Goal: Find specific page/section: Find specific page/section

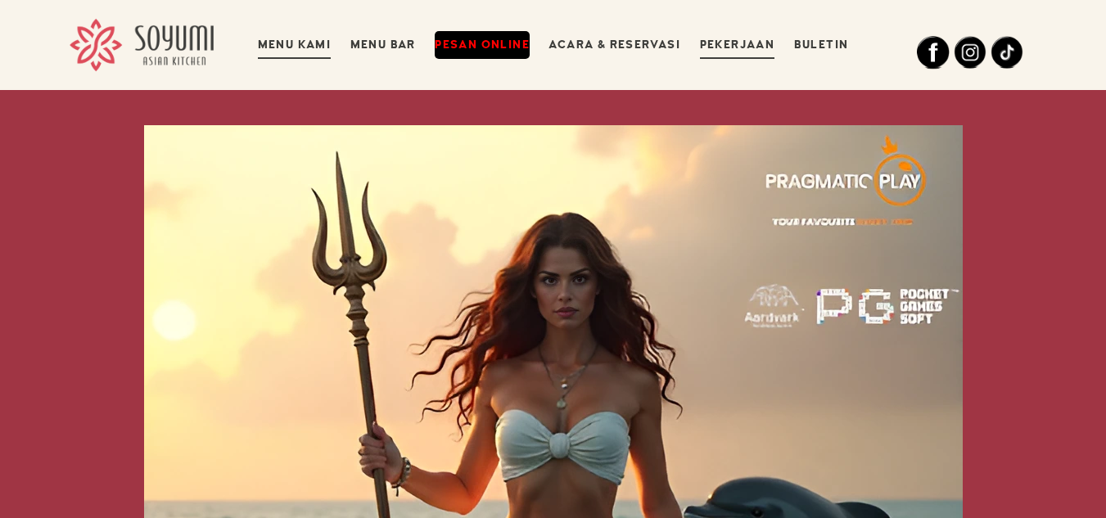
click at [295, 42] on font "Menu Kami" at bounding box center [295, 45] width 74 height 14
click at [381, 42] on font "Menu Bar" at bounding box center [382, 45] width 65 height 14
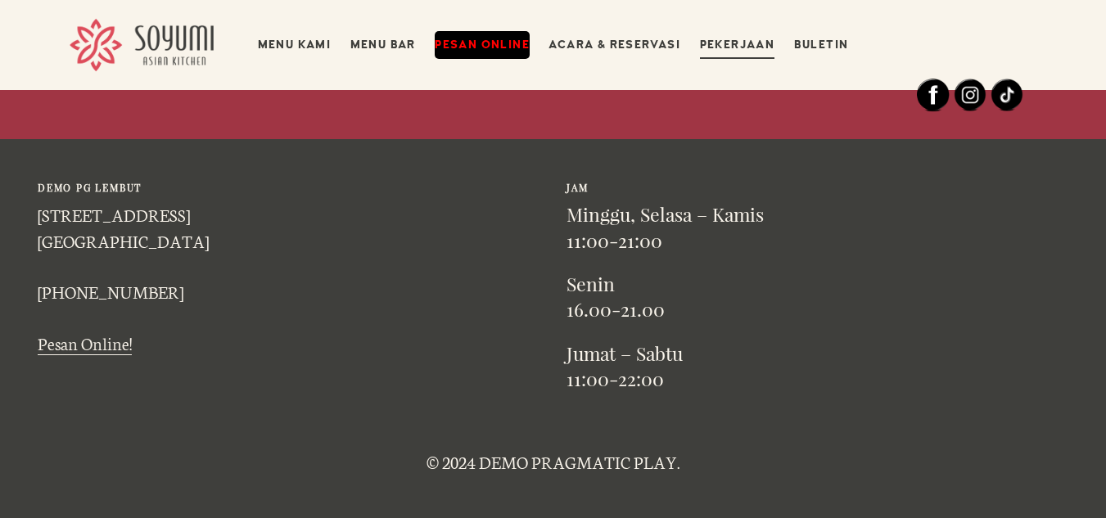
scroll to position [1112, 0]
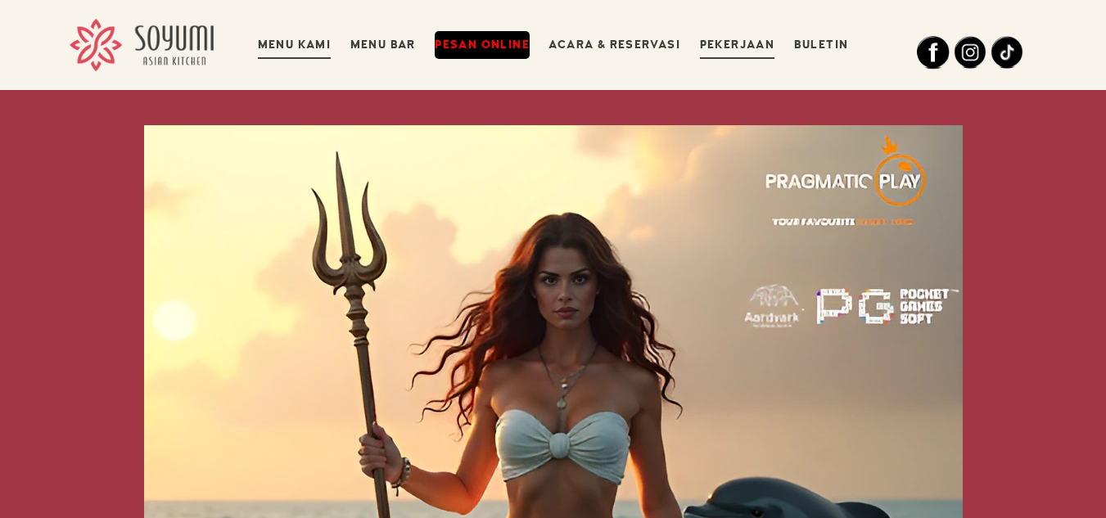
click at [284, 48] on font "Menu Kami" at bounding box center [295, 45] width 74 height 14
